Goal: Information Seeking & Learning: Learn about a topic

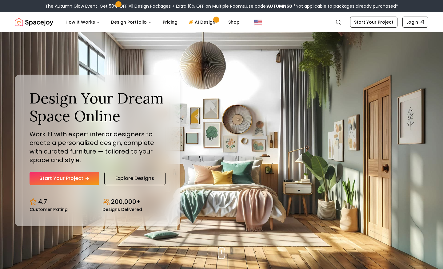
click at [136, 168] on div "Design Your Dream Space Online Work 1:1 with expert interior designers to creat…" at bounding box center [98, 137] width 136 height 96
click at [137, 177] on link "Explore Designs" at bounding box center [134, 179] width 61 height 14
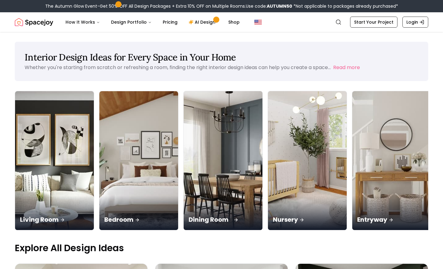
click at [182, 148] on img at bounding box center [223, 161] width 83 height 146
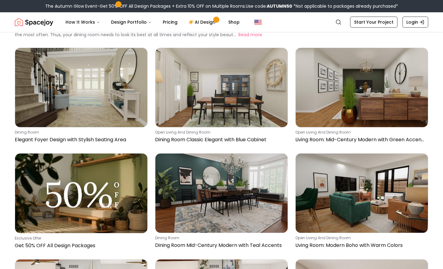
scroll to position [38, 0]
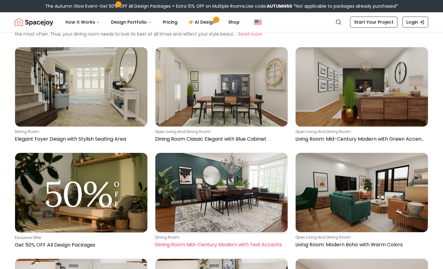
click at [259, 175] on img at bounding box center [221, 192] width 132 height 79
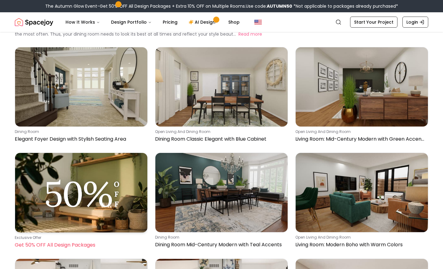
click at [86, 194] on img at bounding box center [81, 193] width 132 height 80
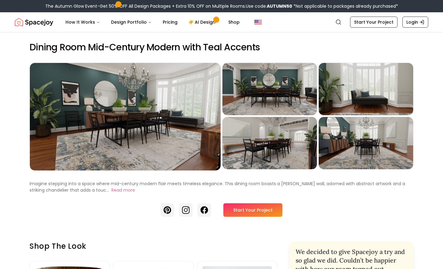
click at [192, 141] on div "Preview" at bounding box center [125, 117] width 191 height 108
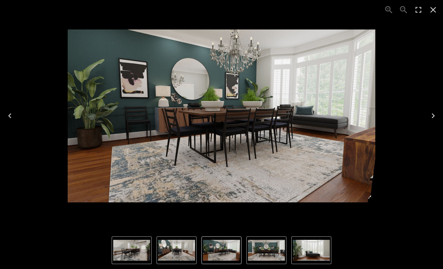
click at [435, 117] on icon "Next" at bounding box center [433, 116] width 10 height 10
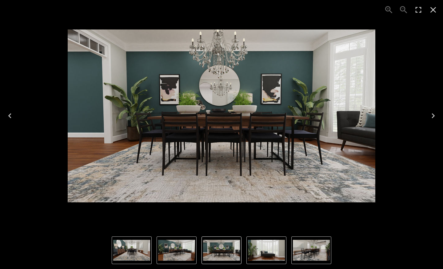
click at [435, 117] on icon "Next" at bounding box center [433, 116] width 10 height 10
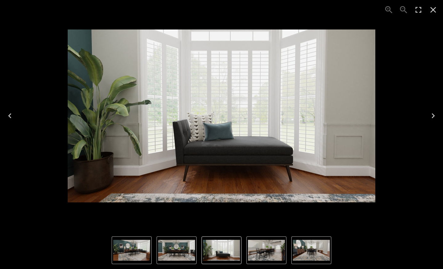
click at [435, 117] on icon "Next" at bounding box center [433, 116] width 10 height 10
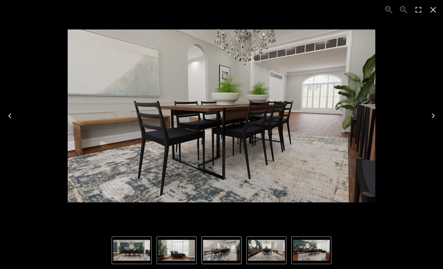
click at [435, 117] on icon "Next" at bounding box center [433, 116] width 10 height 10
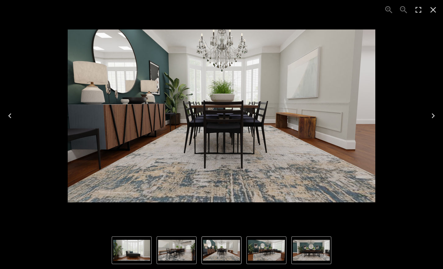
click at [435, 10] on icon "Close" at bounding box center [433, 10] width 10 height 10
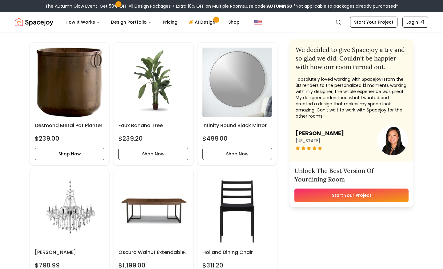
scroll to position [272, 0]
